Goal: Ask a question

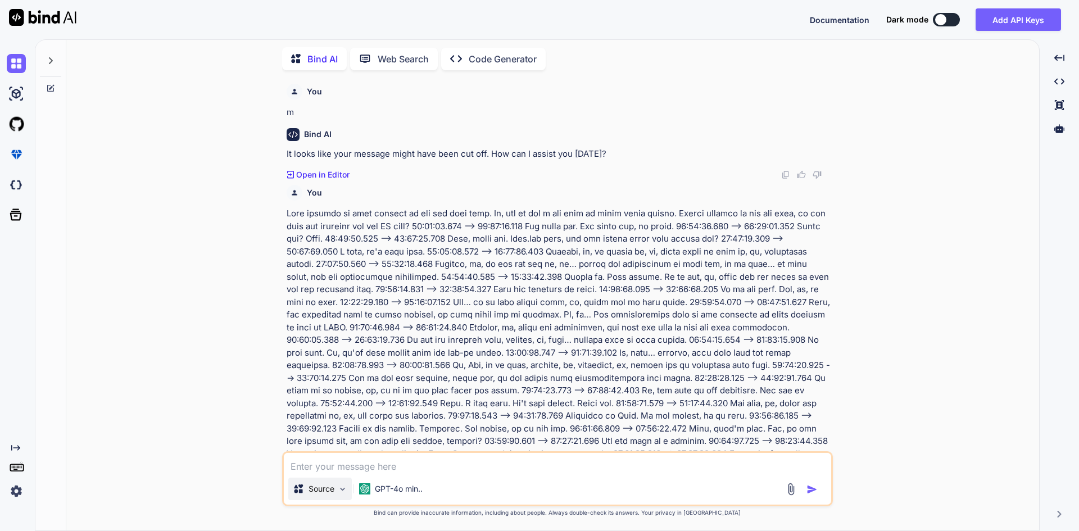
scroll to position [3143, 0]
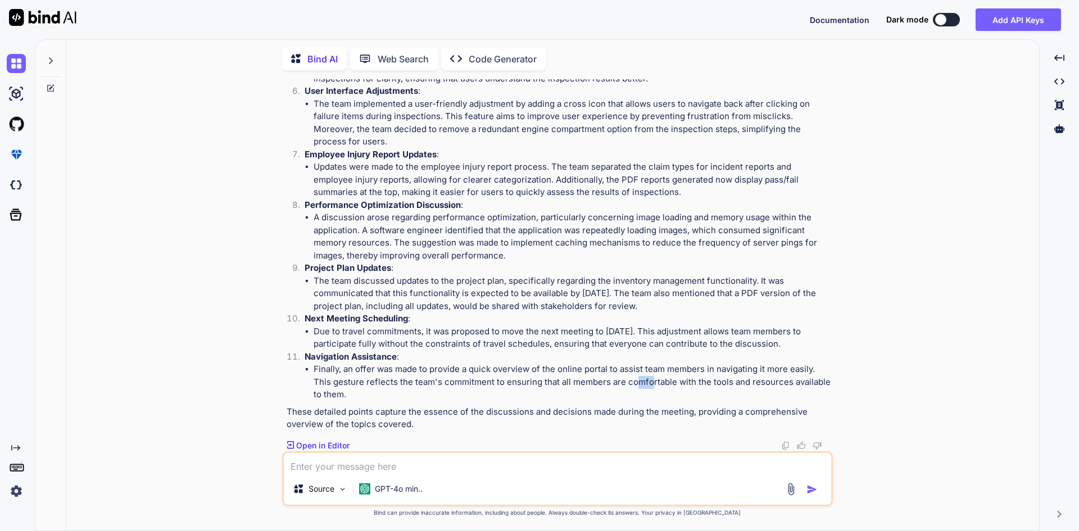
click at [347, 458] on textarea at bounding box center [557, 463] width 547 height 20
click at [442, 457] on textarea "i have to" at bounding box center [557, 463] width 547 height 20
type textarea "i have to increase and decrease the count on button click in maui"
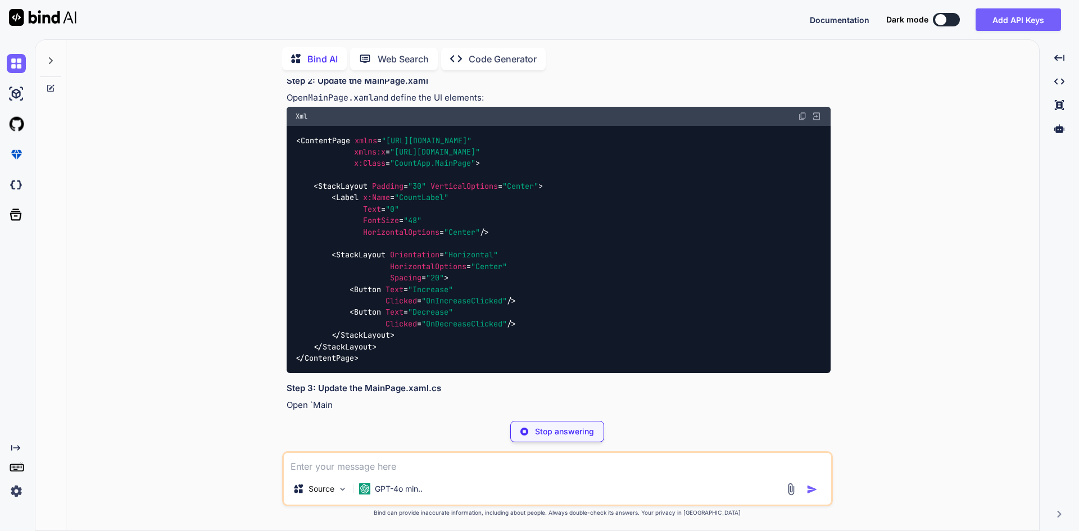
scroll to position [3794, 0]
click at [482, 301] on span ""OnIncreaseClicked"" at bounding box center [463, 300] width 85 height 10
click at [471, 321] on span ""OnDecreaseClicked"" at bounding box center [463, 323] width 85 height 10
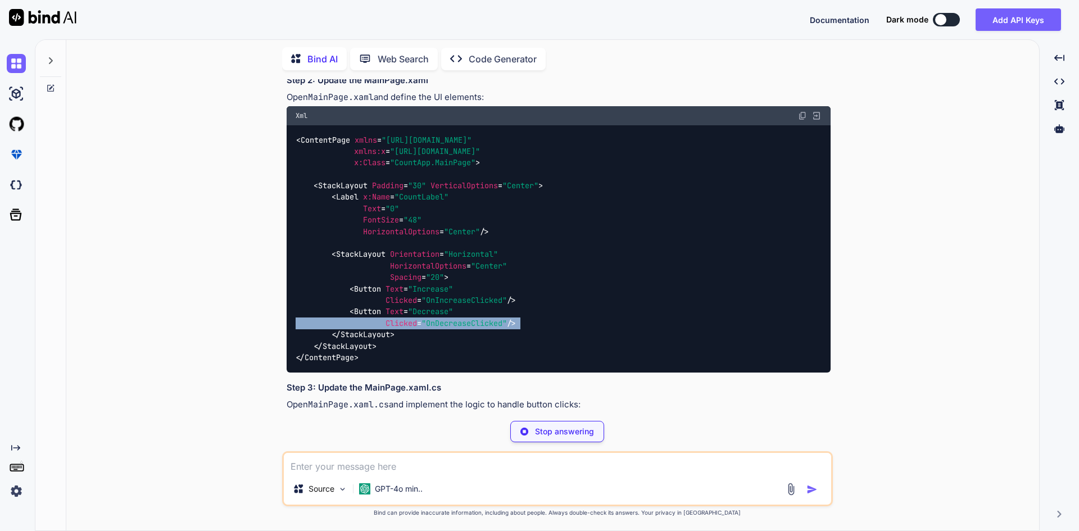
click at [471, 321] on span ""OnDecreaseClicked"" at bounding box center [463, 323] width 85 height 10
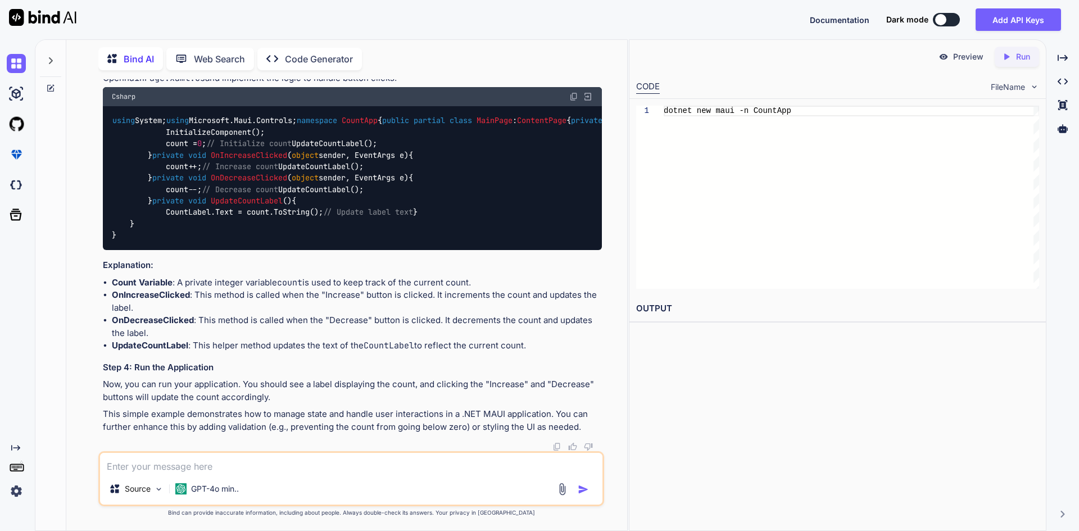
scroll to position [4526, 0]
click at [262, 241] on code "using System; using Microsoft.Maui.Controls; namespace CountApp { public partia…" at bounding box center [420, 178] width 616 height 126
click at [329, 250] on div "using System; using Microsoft.Maui.Controls; namespace CountApp { public partia…" at bounding box center [352, 178] width 499 height 144
click at [222, 241] on code "using System; using Microsoft.Maui.Controls; namespace CountApp { public partia…" at bounding box center [420, 178] width 616 height 126
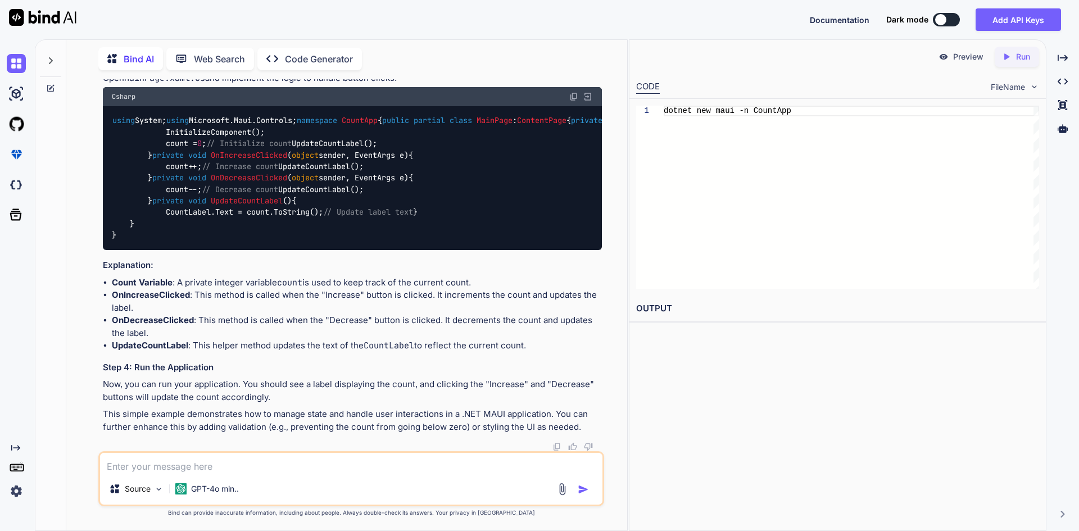
click at [222, 241] on code "using System; using Microsoft.Maui.Controls; namespace CountApp { public partia…" at bounding box center [420, 178] width 616 height 126
click at [316, 250] on div "using System; using Microsoft.Maui.Controls; namespace CountApp { public partia…" at bounding box center [352, 178] width 499 height 144
click at [227, 241] on code "using System; using Microsoft.Maui.Controls; namespace CountApp { public partia…" at bounding box center [420, 178] width 616 height 126
click at [203, 195] on code "using System; using Microsoft.Maui.Controls; namespace CountApp { public partia…" at bounding box center [420, 178] width 616 height 126
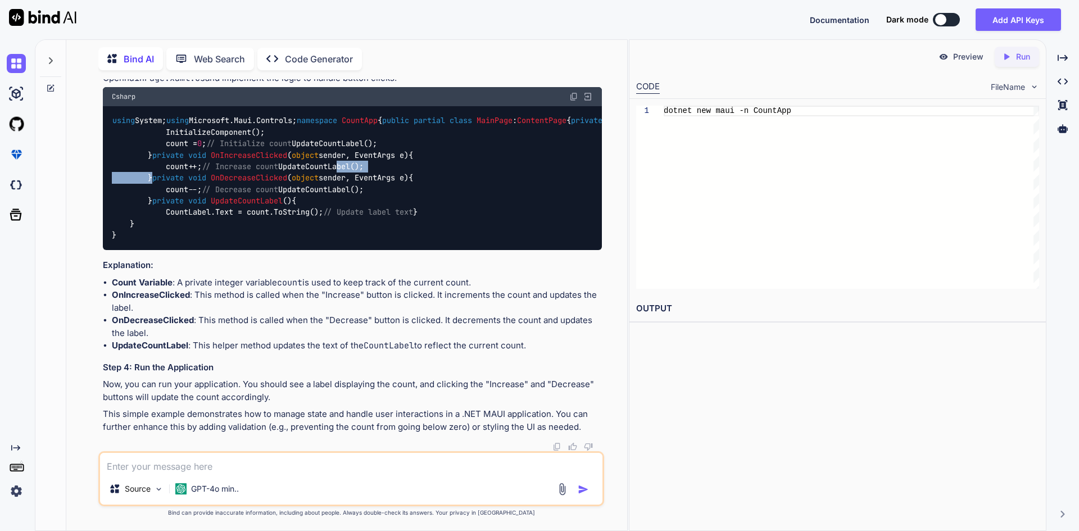
click at [203, 195] on code "using System; using Microsoft.Maui.Controls; namespace CountApp { public partia…" at bounding box center [420, 178] width 616 height 126
click at [312, 200] on div "using System; using Microsoft.Maui.Controls; namespace CountApp { public partia…" at bounding box center [352, 178] width 499 height 144
